Goal: Information Seeking & Learning: Learn about a topic

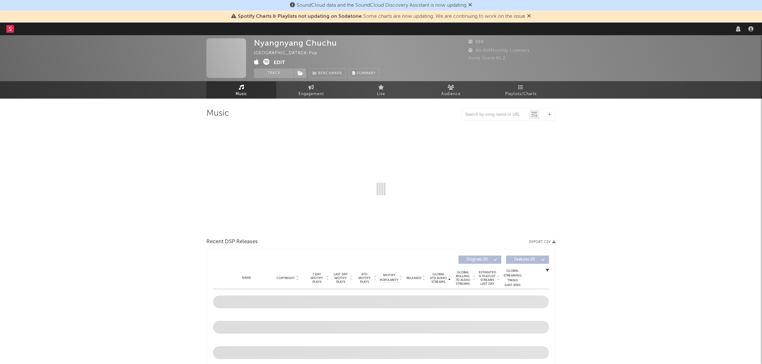
select select "recorded_music"
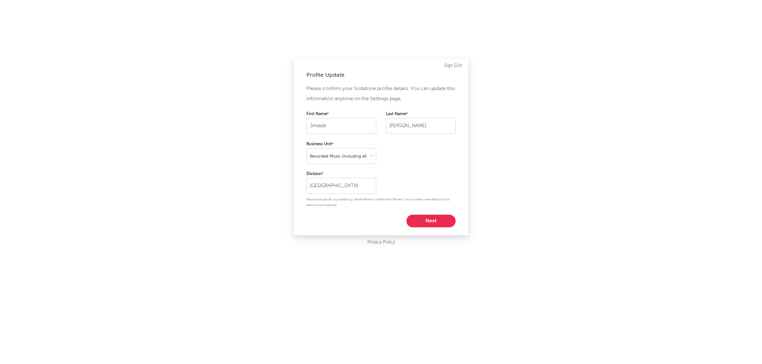
click at [433, 221] on button "Next" at bounding box center [430, 221] width 49 height 13
select select "manager"
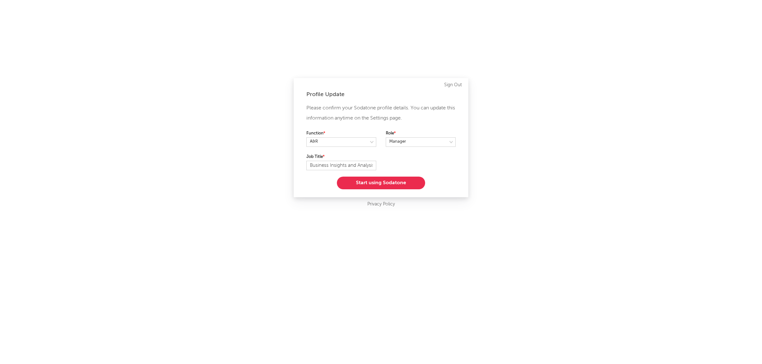
click at [372, 183] on button "Start using Sodatone" at bounding box center [381, 183] width 88 height 13
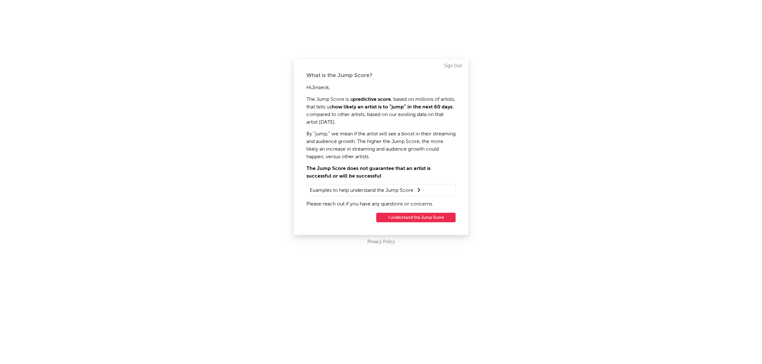
click at [414, 217] on button "I understand the Jump Score" at bounding box center [415, 218] width 79 height 10
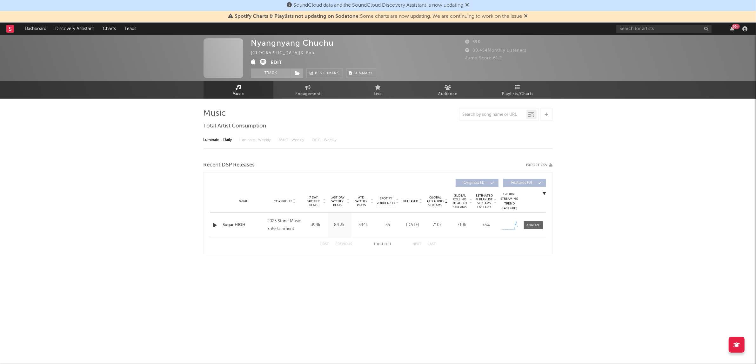
select select "1w"
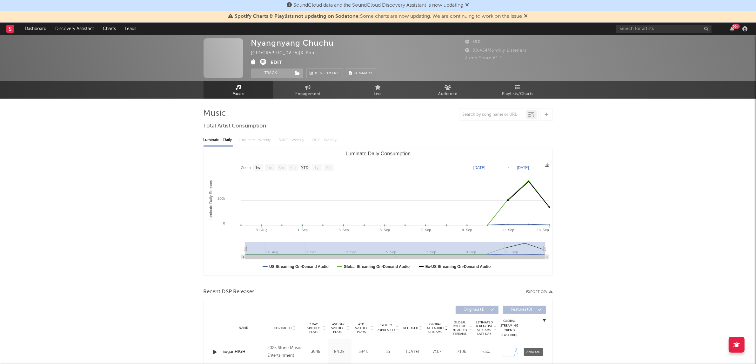
click at [263, 61] on icon at bounding box center [263, 62] width 6 height 6
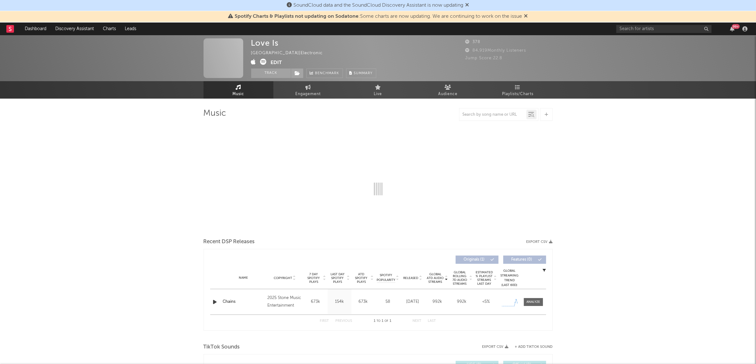
select select "1w"
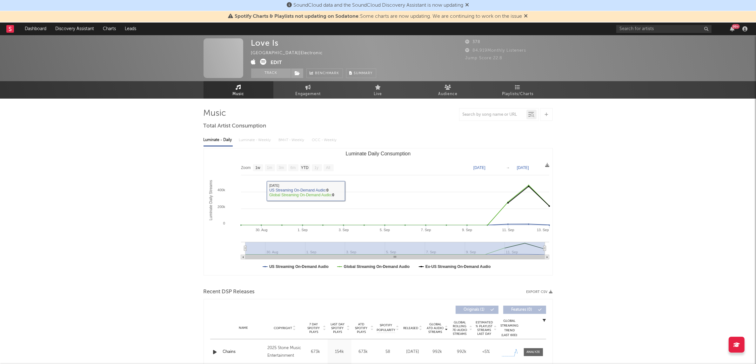
click at [262, 62] on icon at bounding box center [263, 62] width 6 height 6
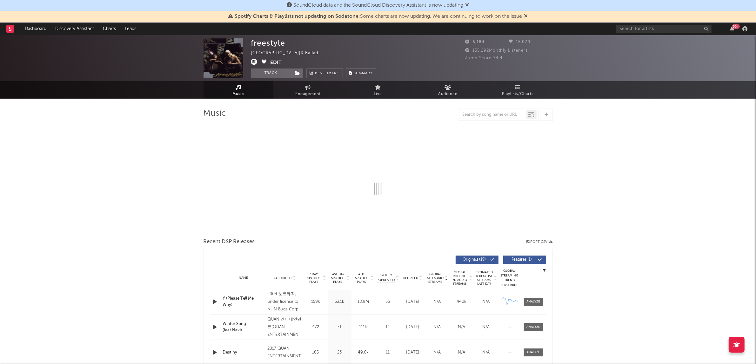
select select "6m"
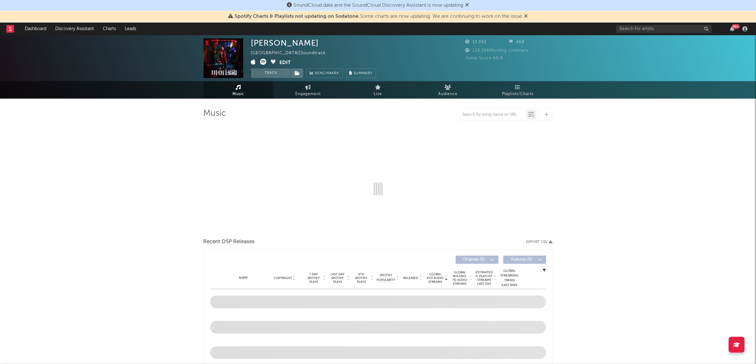
click at [260, 61] on icon at bounding box center [263, 62] width 6 height 6
select select "6m"
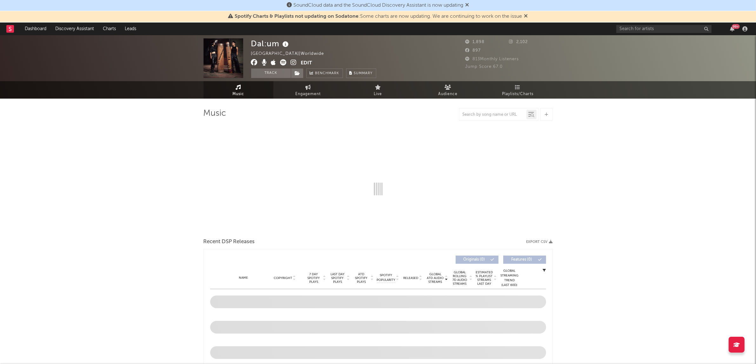
select select "1w"
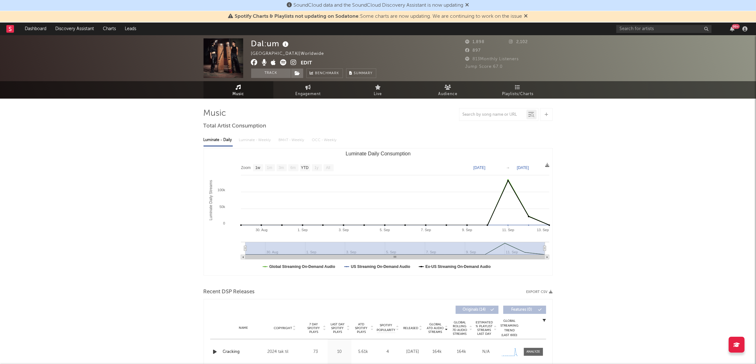
click at [280, 63] on icon at bounding box center [283, 62] width 6 height 6
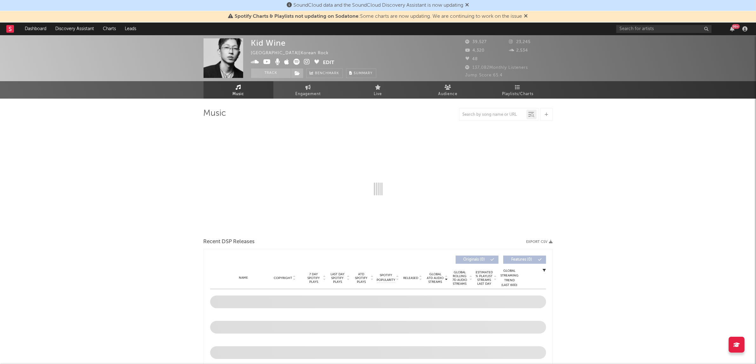
select select "6m"
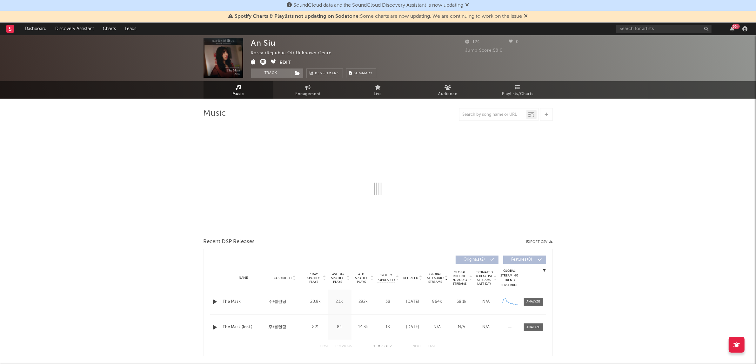
select select "1w"
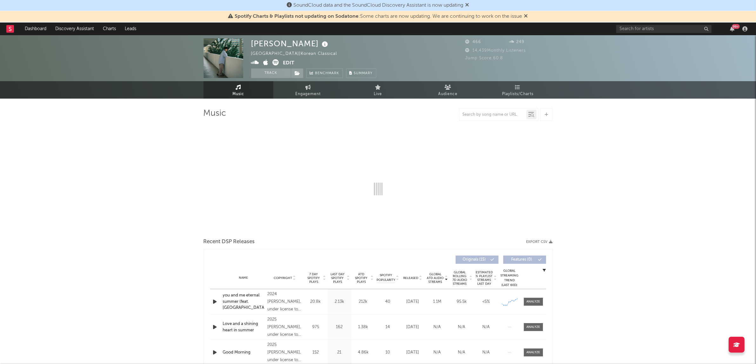
select select "1w"
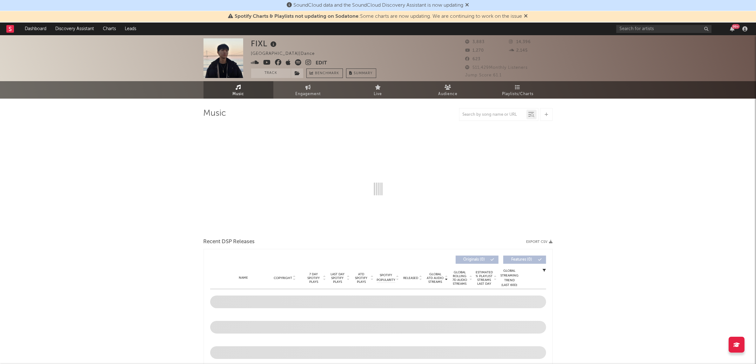
select select "6m"
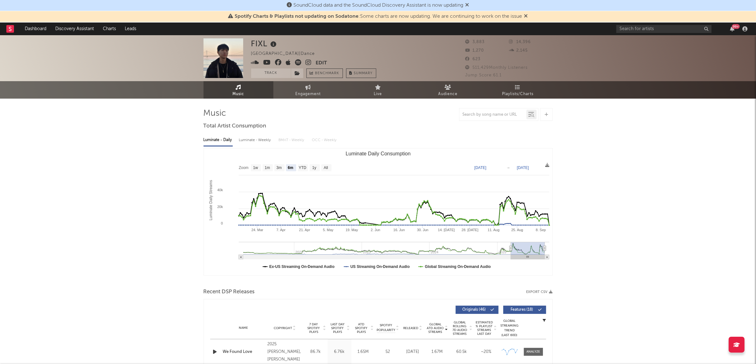
click at [299, 62] on icon at bounding box center [298, 62] width 6 height 6
click at [442, 91] on span "Audience" at bounding box center [447, 94] width 19 height 8
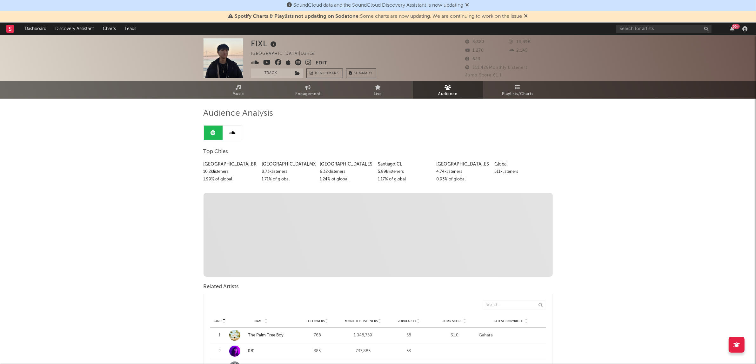
click at [400, 163] on div "Santiago , CL" at bounding box center [404, 165] width 53 height 8
drag, startPoint x: 400, startPoint y: 163, endPoint x: 513, endPoint y: 109, distance: 125.5
click at [399, 163] on div "Santiago , CL" at bounding box center [404, 165] width 53 height 8
copy div "Santiago , CL"
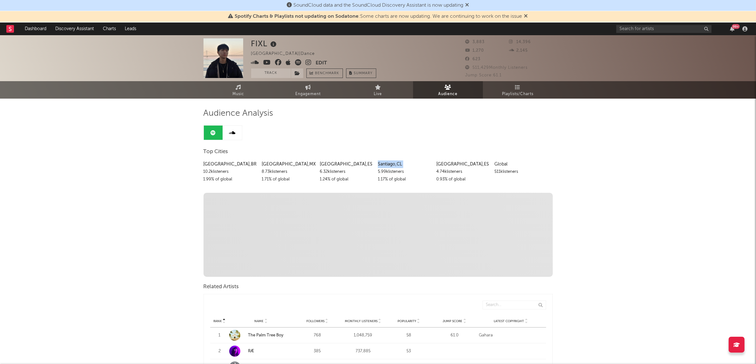
click at [296, 62] on icon at bounding box center [298, 62] width 6 height 6
click at [310, 92] on span "Engagement" at bounding box center [307, 94] width 25 height 8
select select "1w"
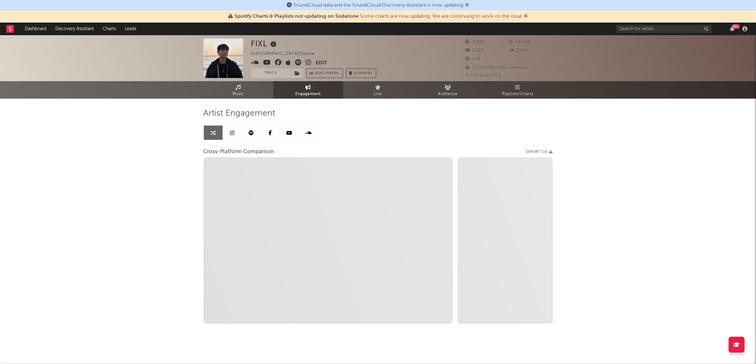
click at [236, 133] on link at bounding box center [232, 133] width 19 height 14
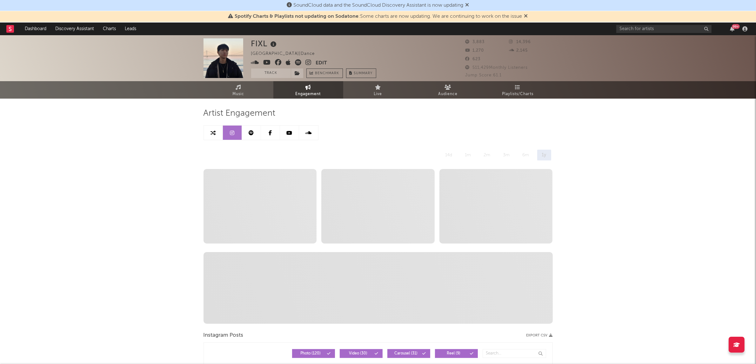
select select "6m"
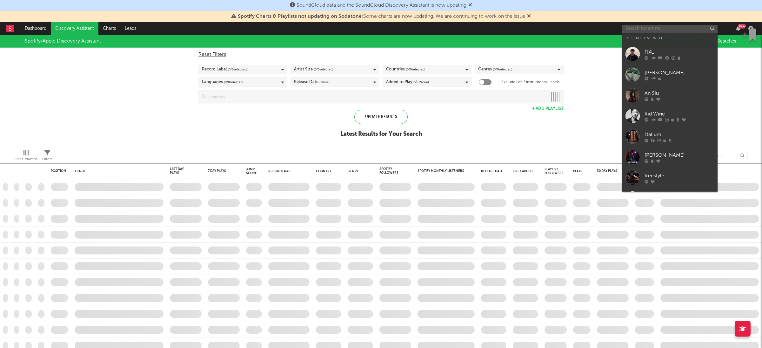
click at [684, 25] on input "text" at bounding box center [669, 29] width 95 height 8
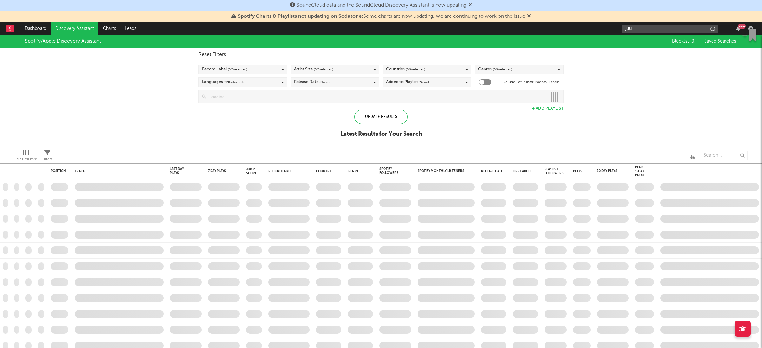
type input "[DEMOGRAPHIC_DATA]"
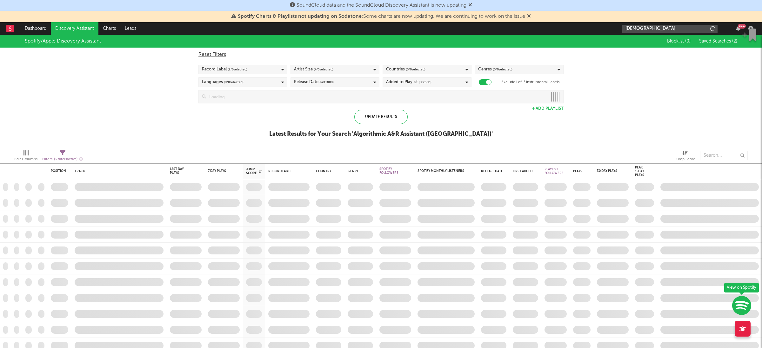
checkbox input "true"
click at [673, 29] on input "[DEMOGRAPHIC_DATA]" at bounding box center [669, 29] width 95 height 8
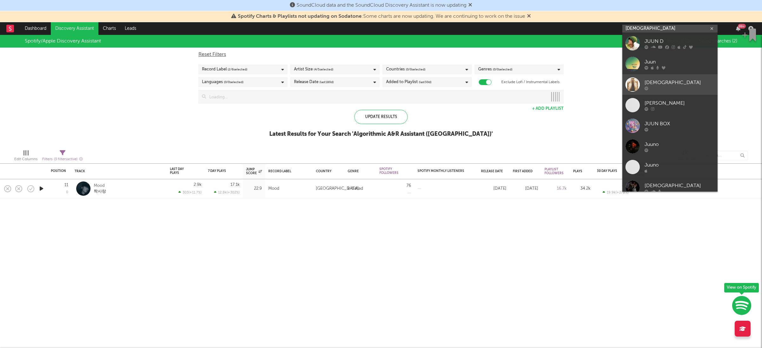
type input "[DEMOGRAPHIC_DATA]"
click at [662, 77] on link "[DEMOGRAPHIC_DATA]" at bounding box center [669, 84] width 95 height 21
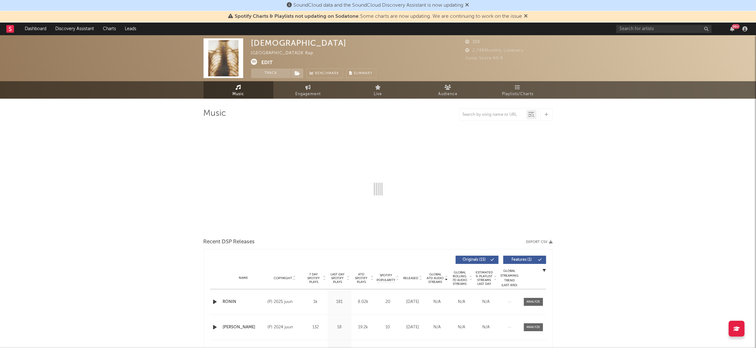
select select "1w"
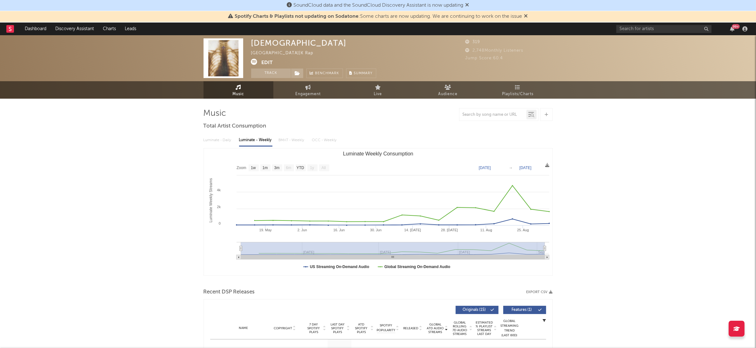
click at [244, 90] on link "Music" at bounding box center [238, 89] width 70 height 17
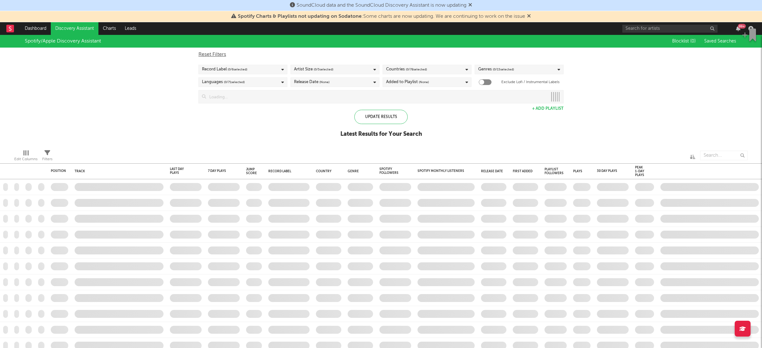
click at [678, 24] on div "99 +" at bounding box center [688, 28] width 133 height 13
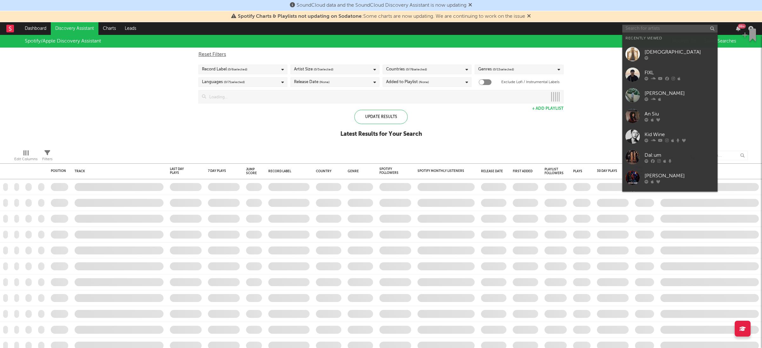
click at [676, 28] on input "text" at bounding box center [669, 29] width 95 height 8
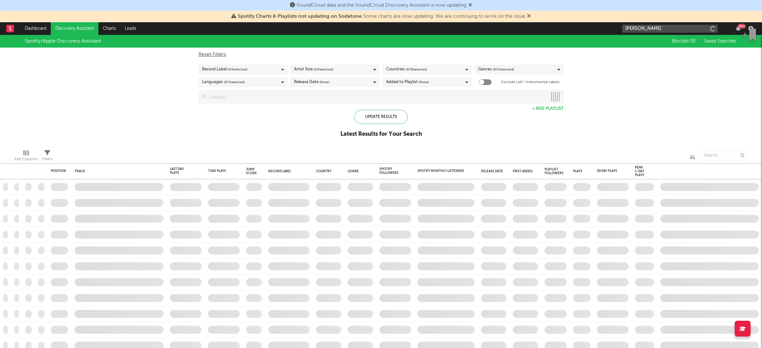
type input "yook"
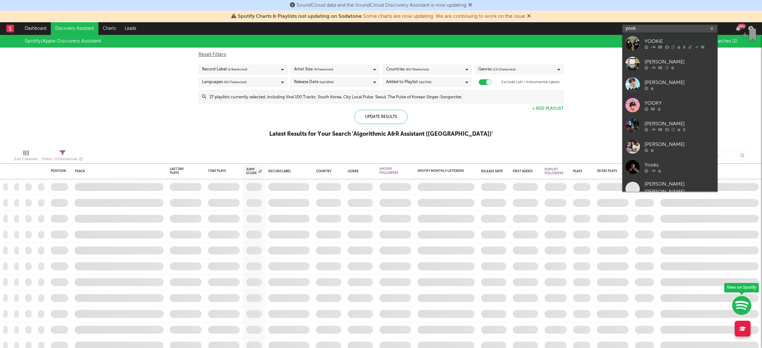
checkbox input "true"
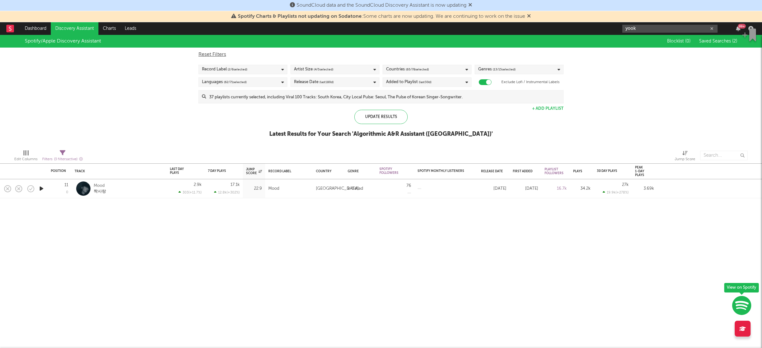
type input "yook"
